Goal: Navigation & Orientation: Find specific page/section

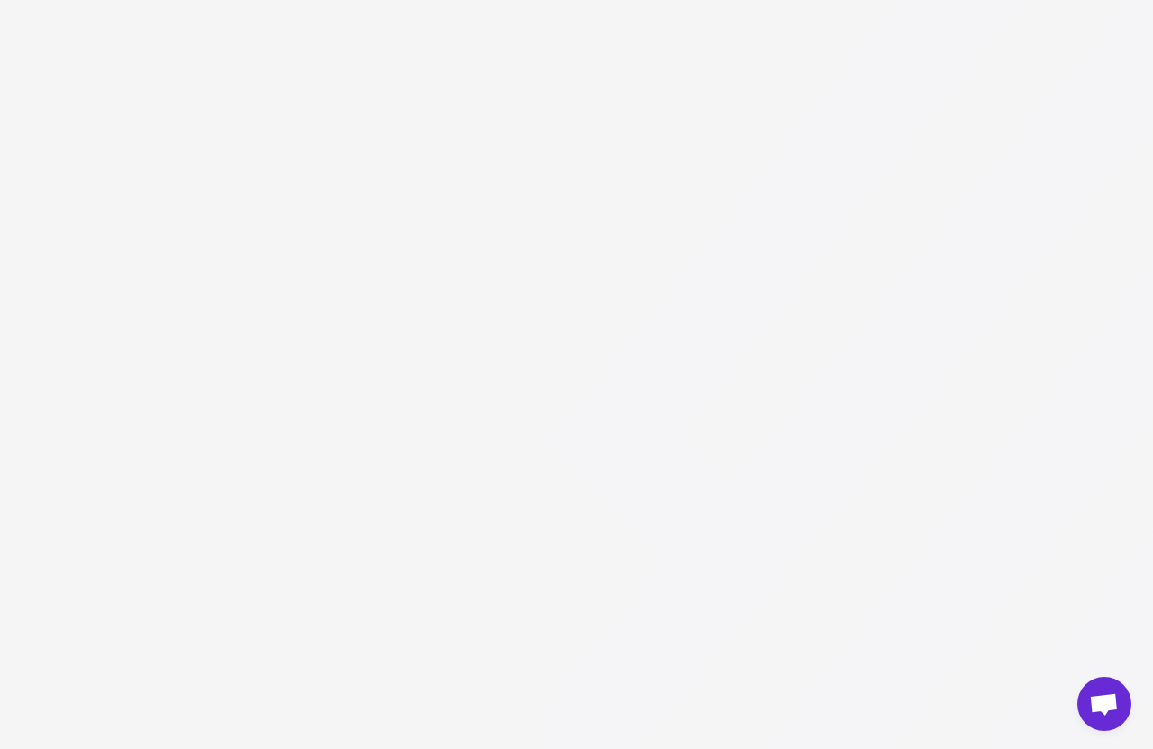
click at [946, 226] on icon at bounding box center [1172, 256] width 1262 height 1196
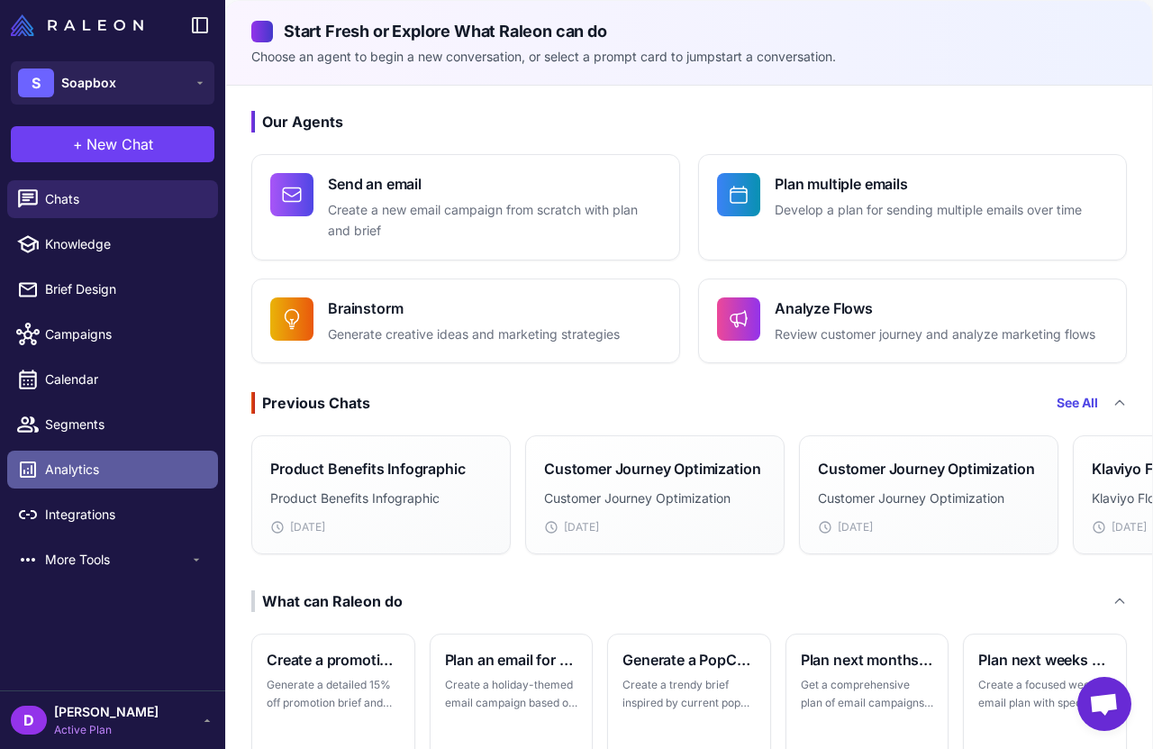
click at [90, 462] on span "Analytics" at bounding box center [124, 469] width 159 height 20
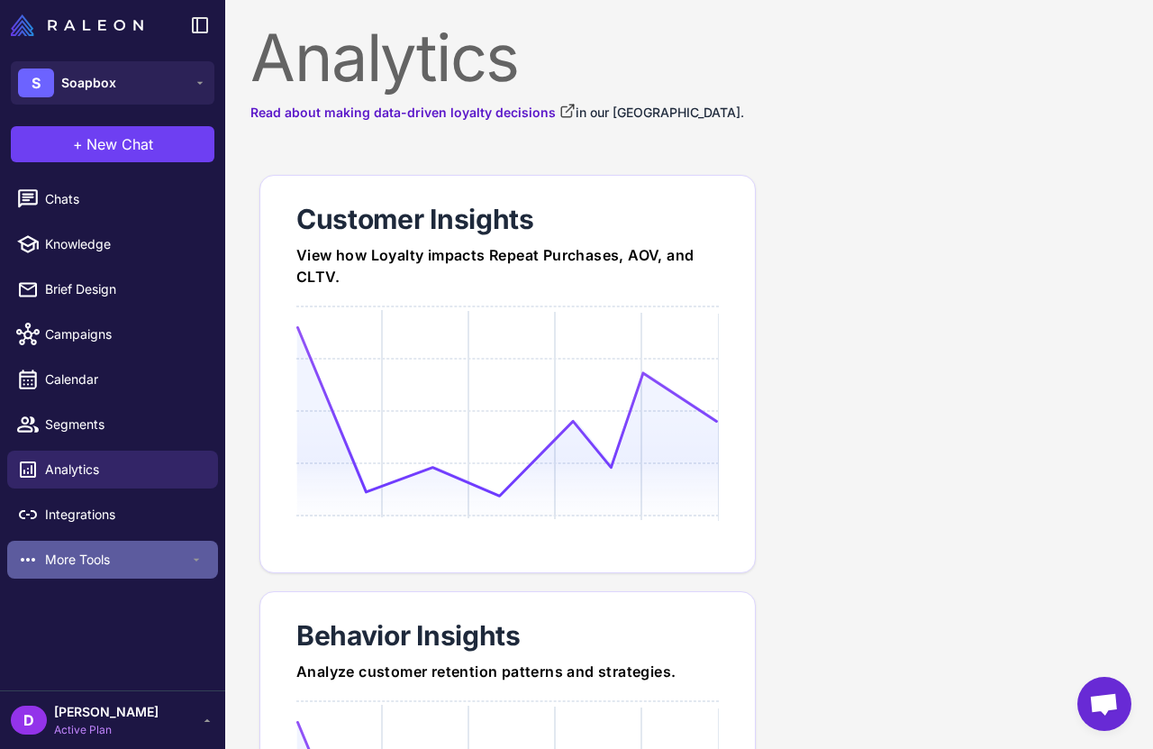
click at [72, 576] on div "More Tools" at bounding box center [112, 560] width 211 height 38
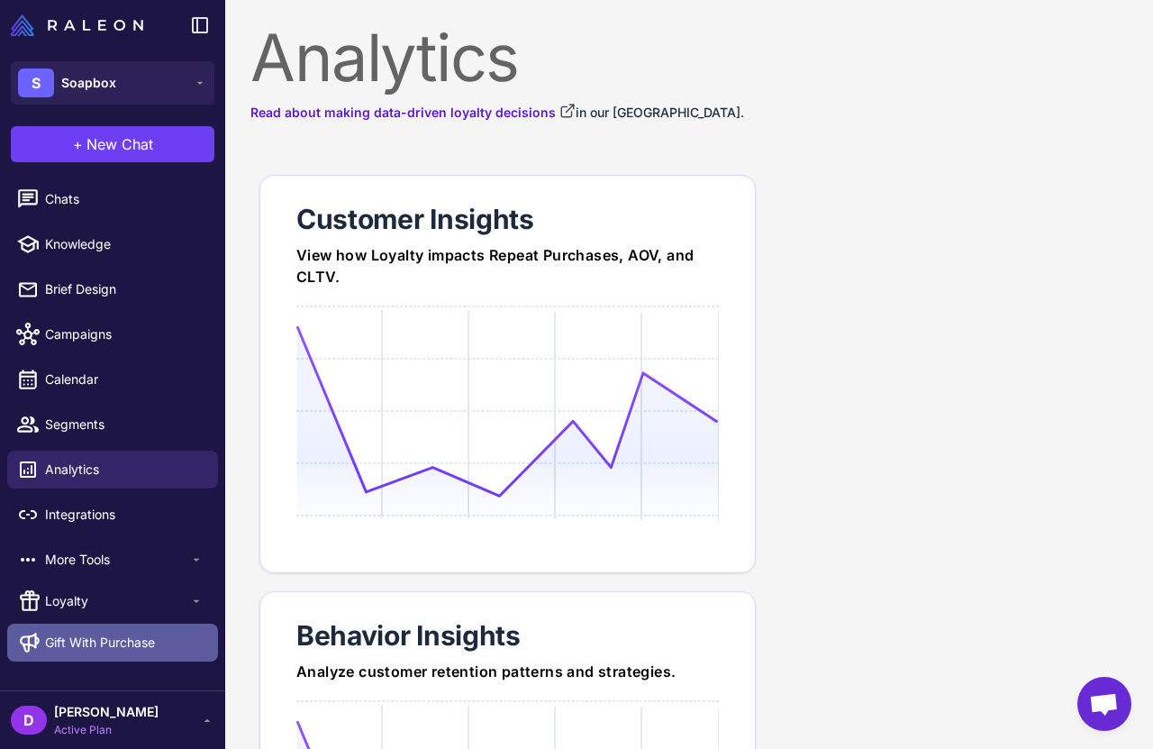
click at [99, 628] on link "Gift With Purchase" at bounding box center [112, 642] width 211 height 38
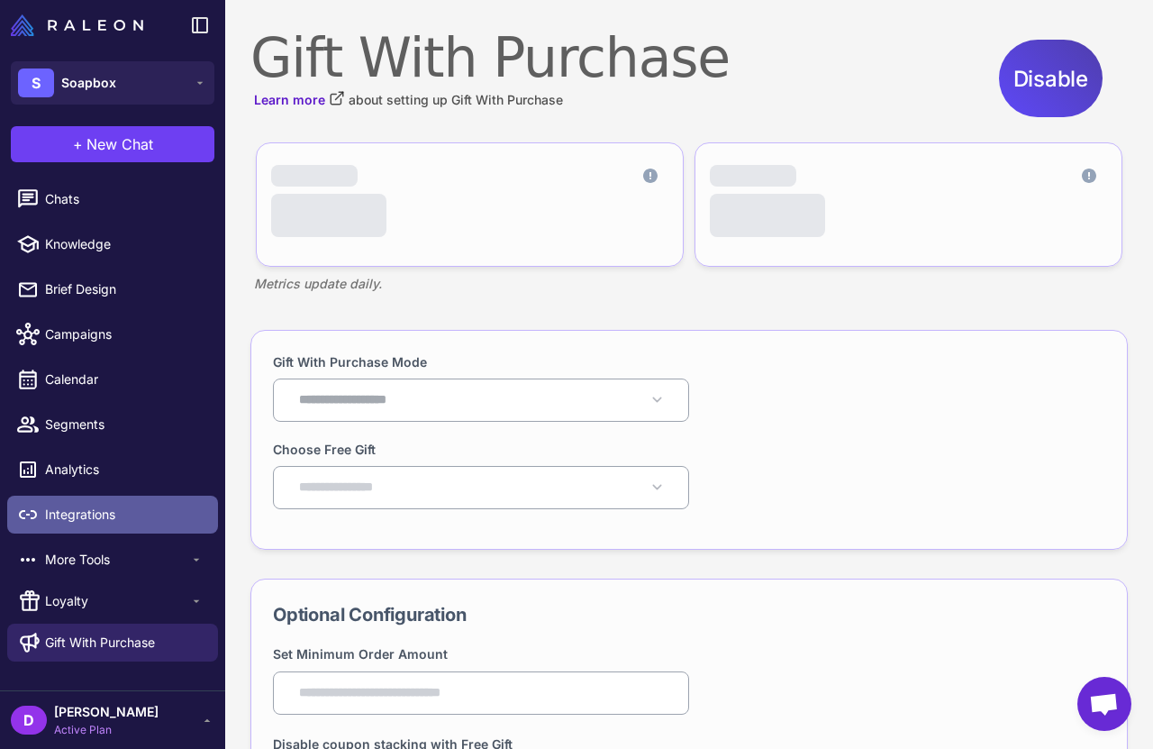
click at [84, 519] on span "Integrations" at bounding box center [124, 515] width 159 height 20
